Goal: Navigation & Orientation: Find specific page/section

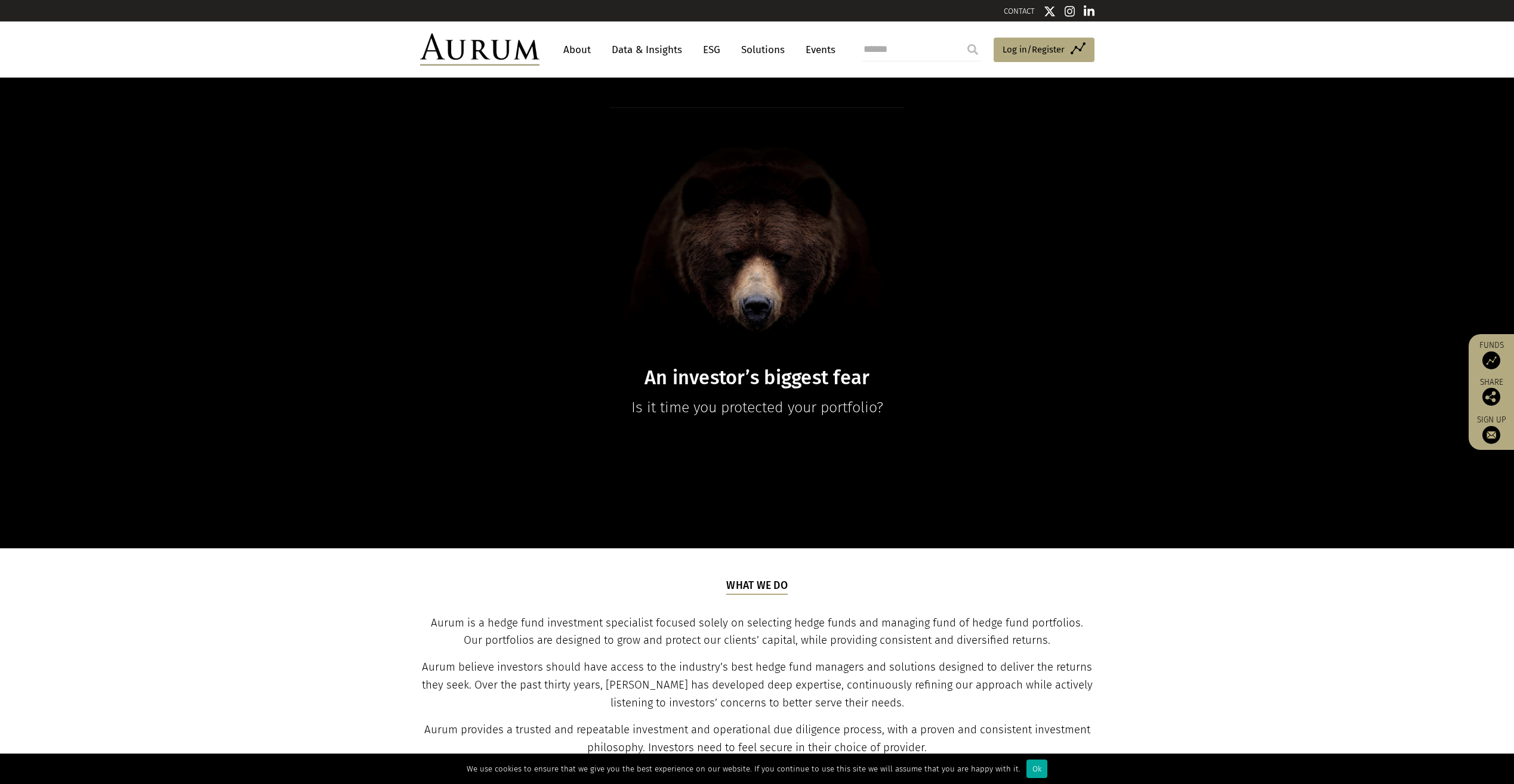
click at [570, 50] on link "About" at bounding box center [577, 50] width 40 height 22
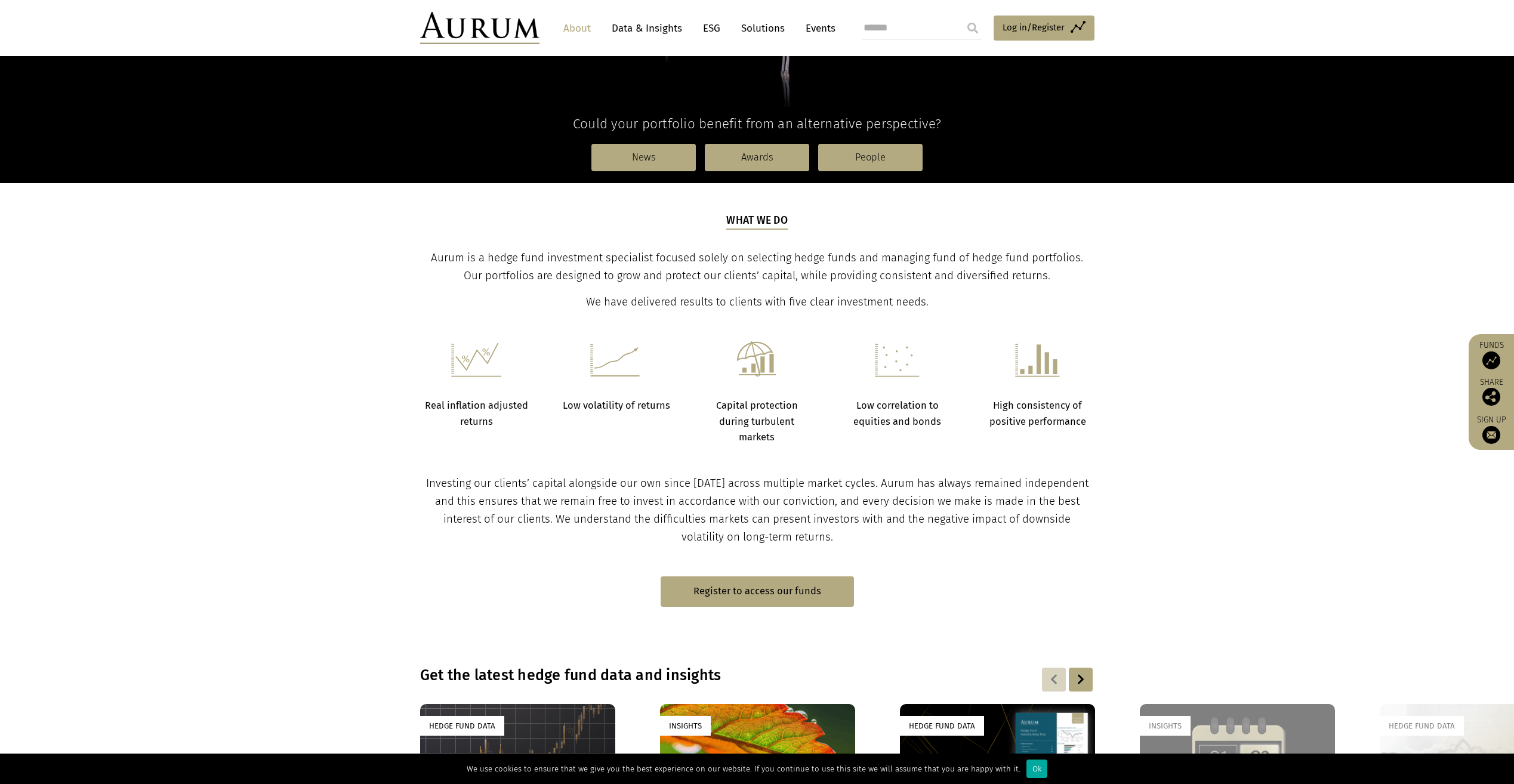
scroll to position [101, 0]
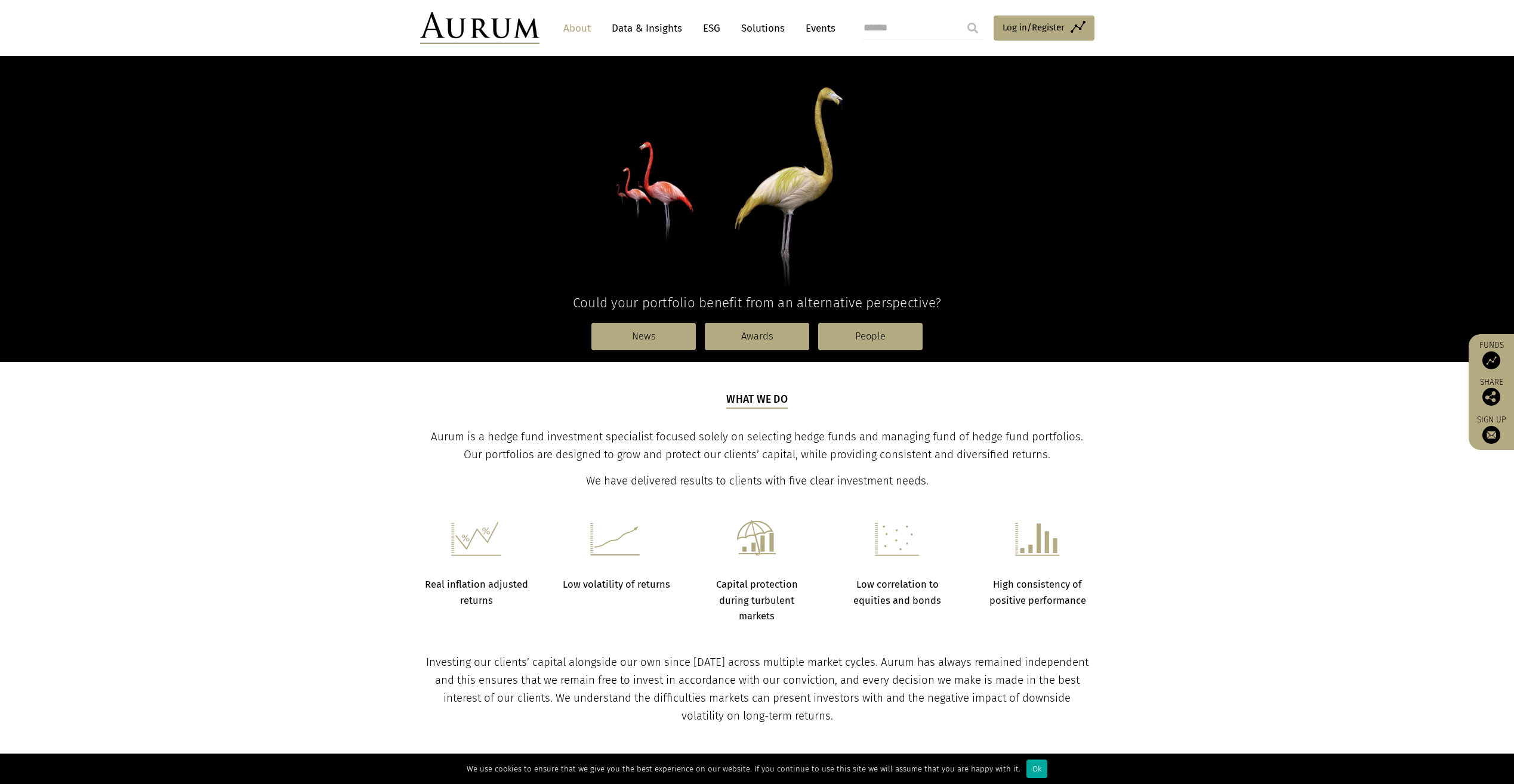
click at [820, 33] on link "Events" at bounding box center [818, 28] width 36 height 22
